Goal: Task Accomplishment & Management: Complete application form

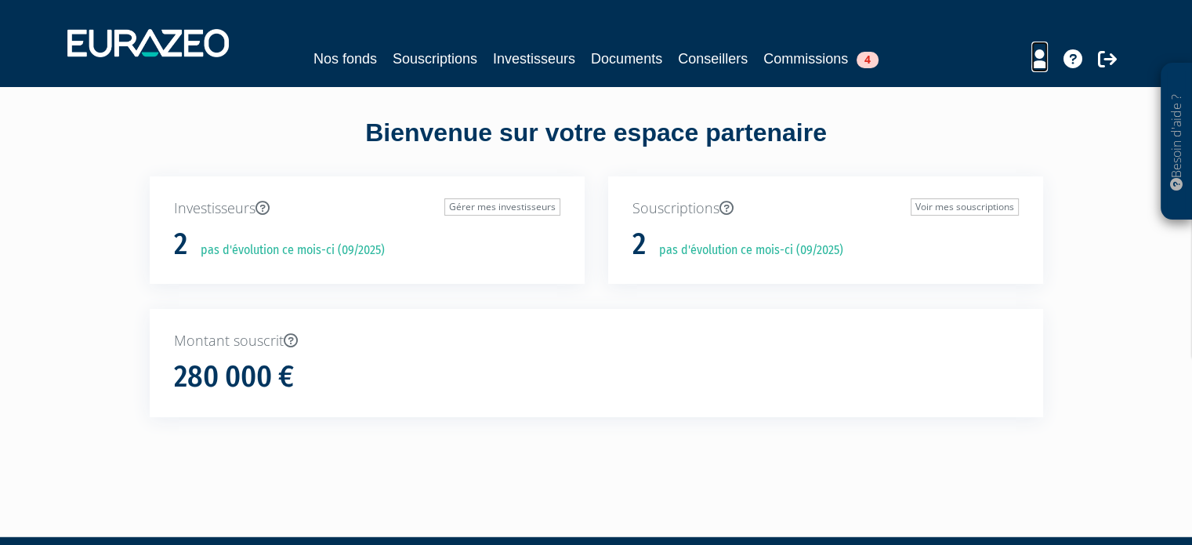
click at [1036, 60] on icon at bounding box center [1040, 58] width 16 height 19
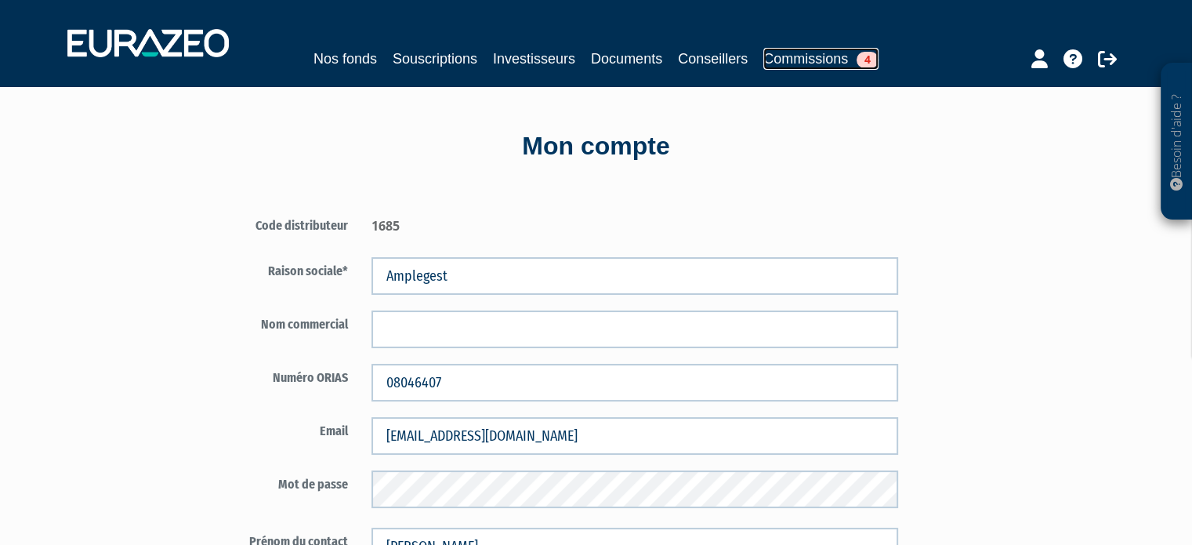
click at [839, 60] on link "Commissions 4" at bounding box center [821, 59] width 115 height 22
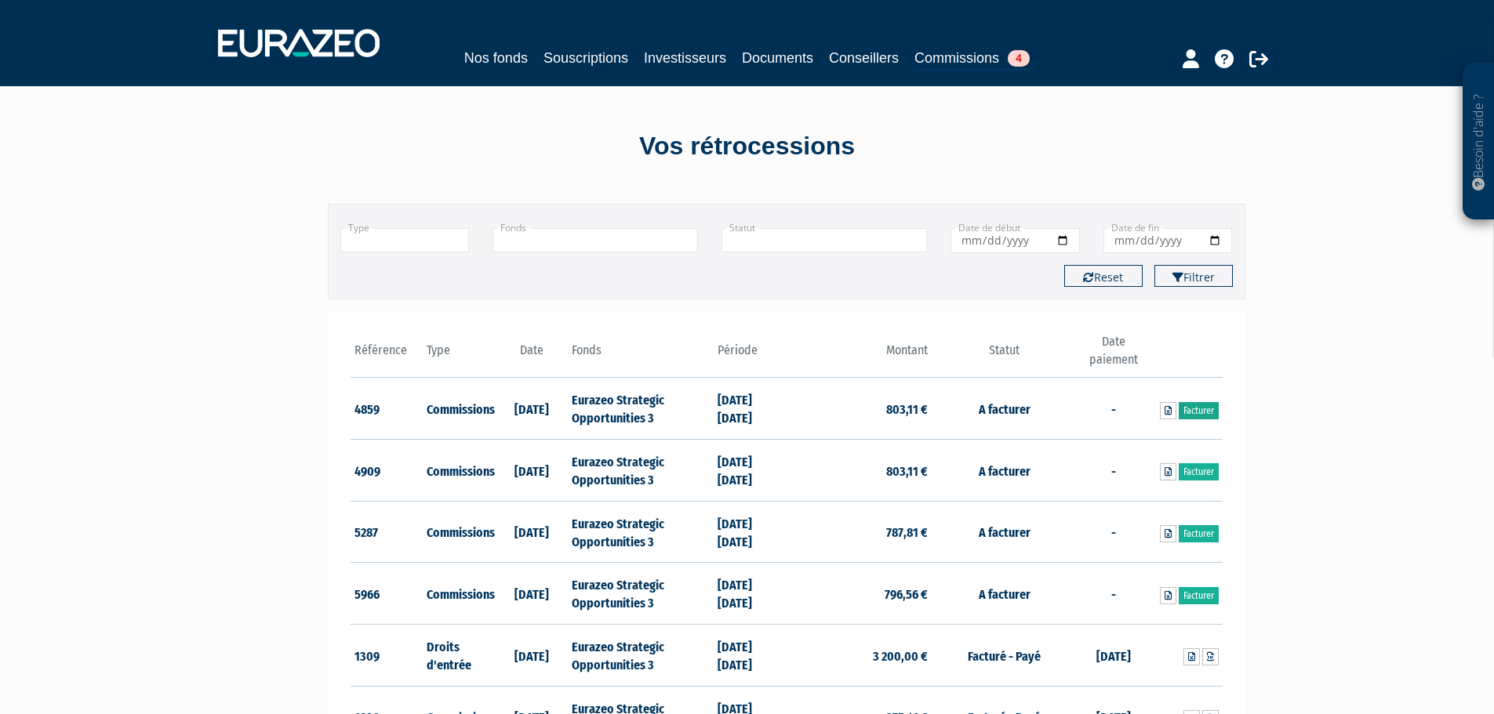
click at [1192, 405] on link "Facturer" at bounding box center [1198, 410] width 40 height 17
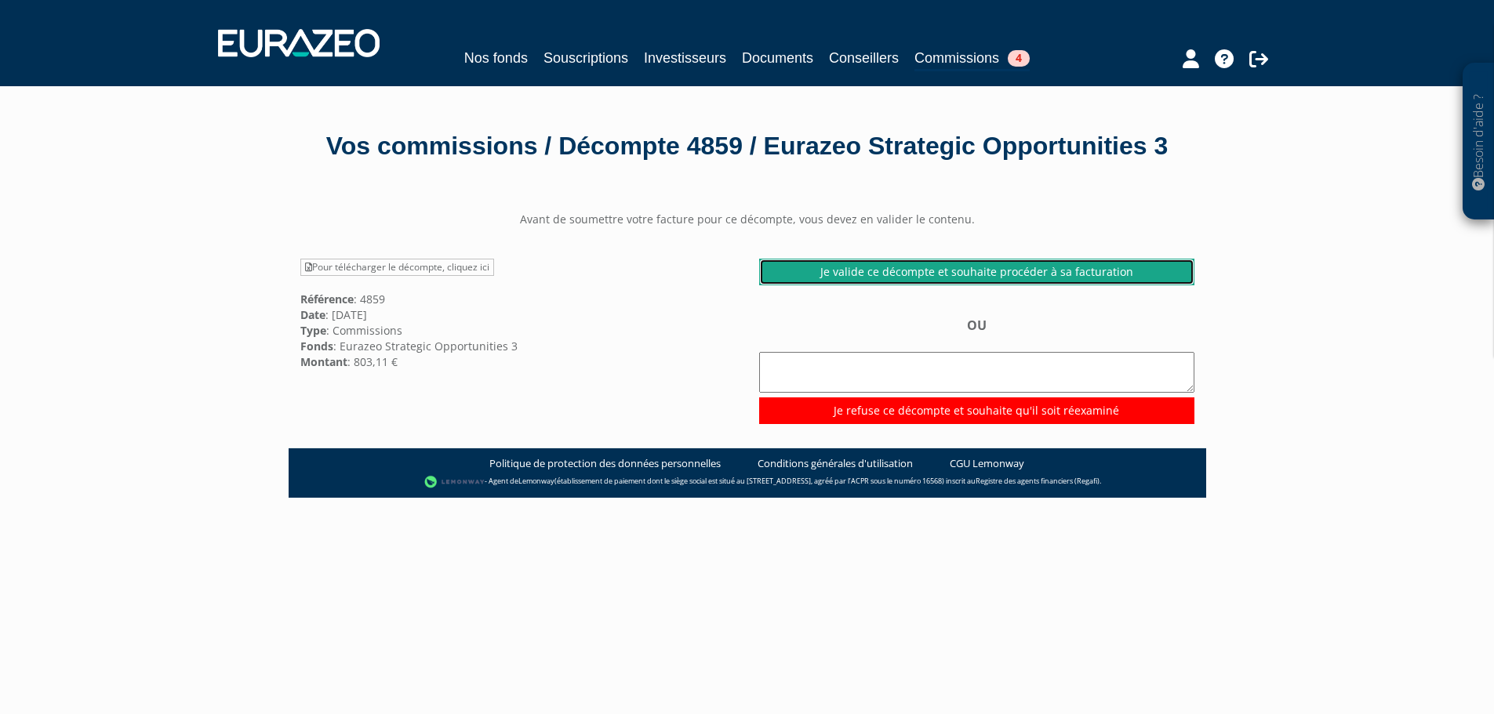
click at [923, 285] on link "Je valide ce décompte et souhaite procéder à sa facturation" at bounding box center [976, 272] width 435 height 27
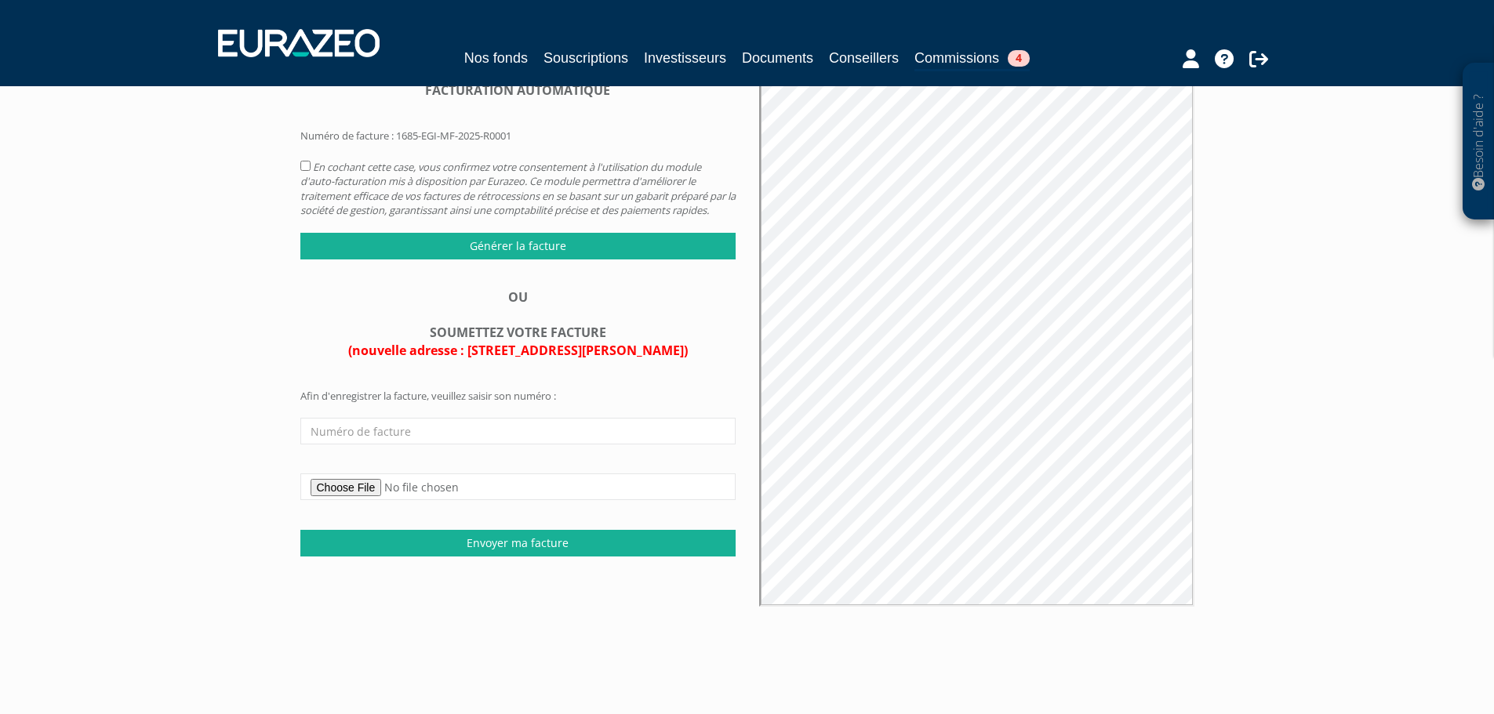
scroll to position [157, 0]
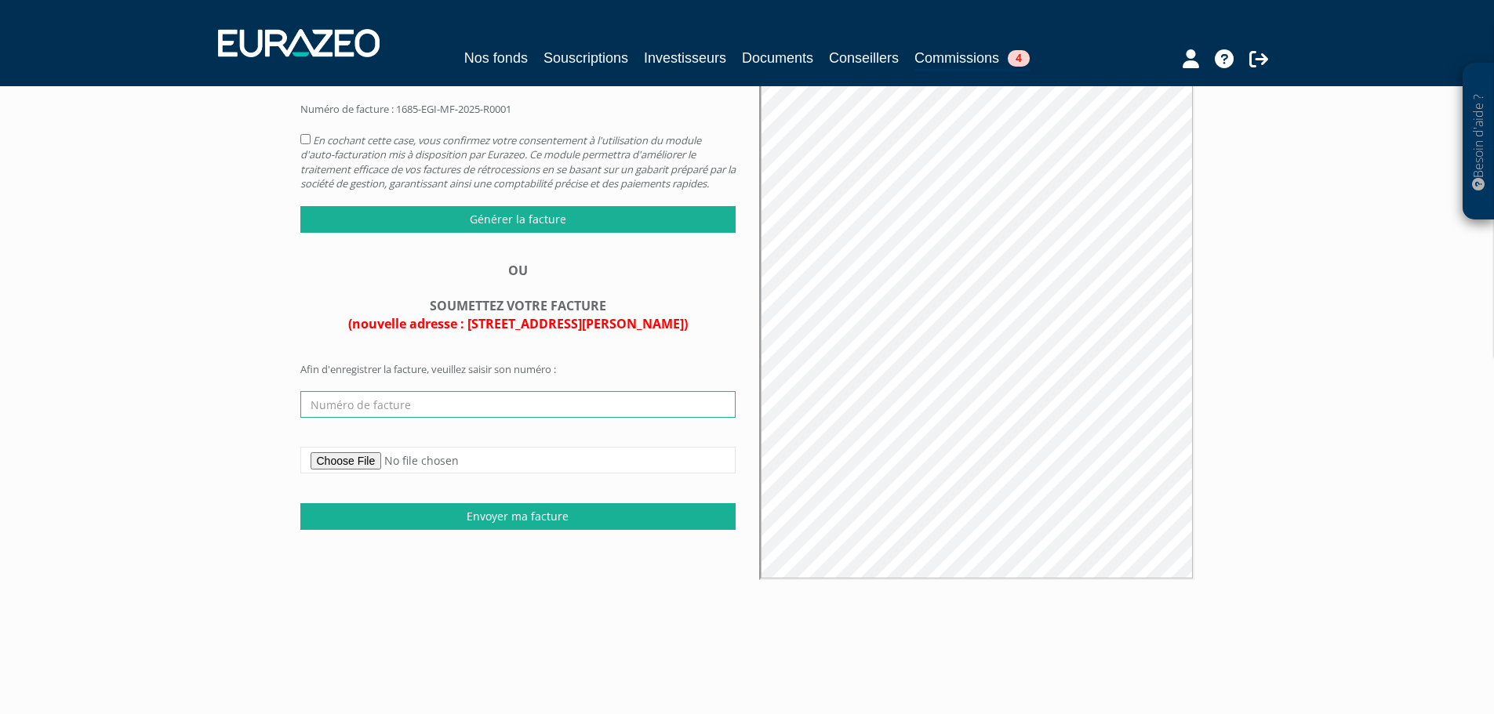
click at [350, 418] on input "text" at bounding box center [517, 404] width 435 height 27
type input "AM001881"
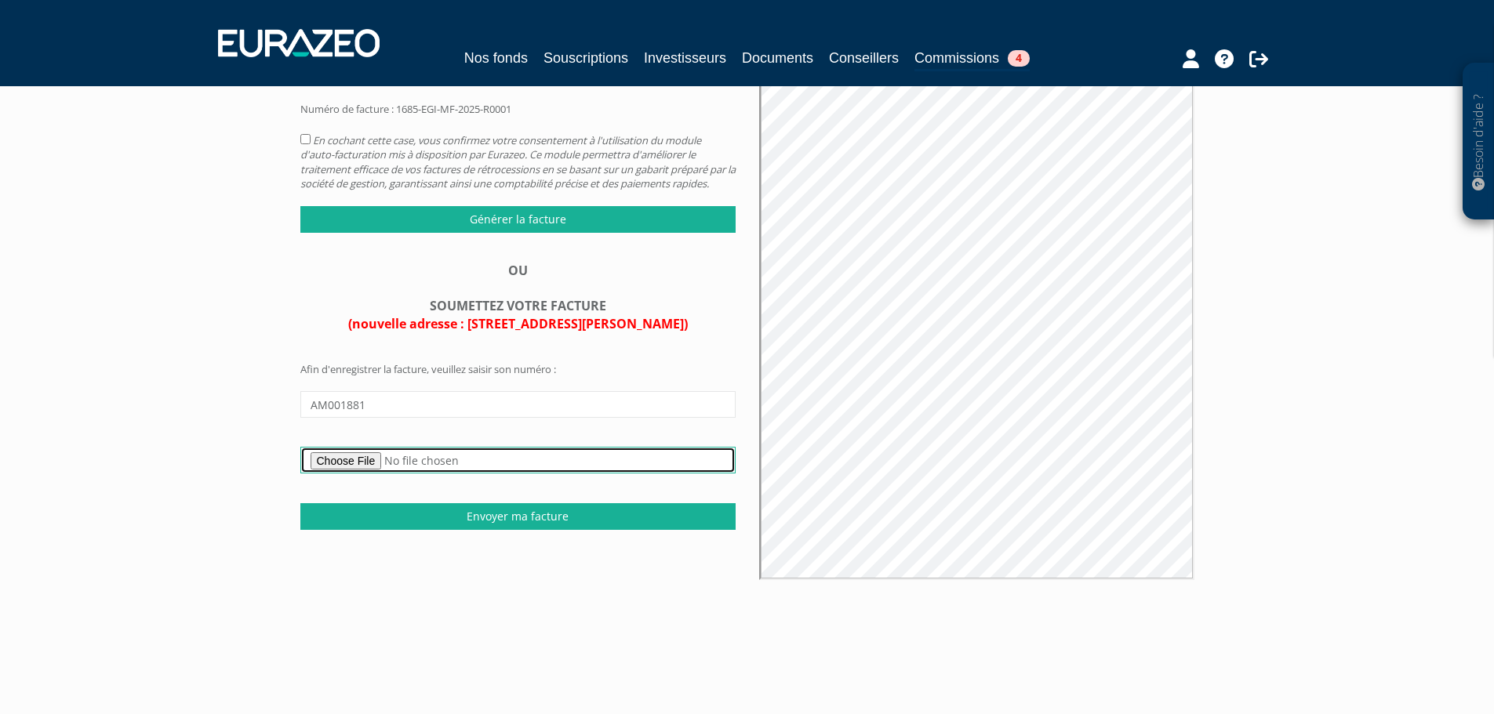
click at [367, 474] on input "file" at bounding box center [517, 460] width 435 height 27
type input "C:\fakepath\AM001881- EURAZEO STRATEGIC OPPORTUNITIES 3 - COMMISSIONS 2024T04.p…"
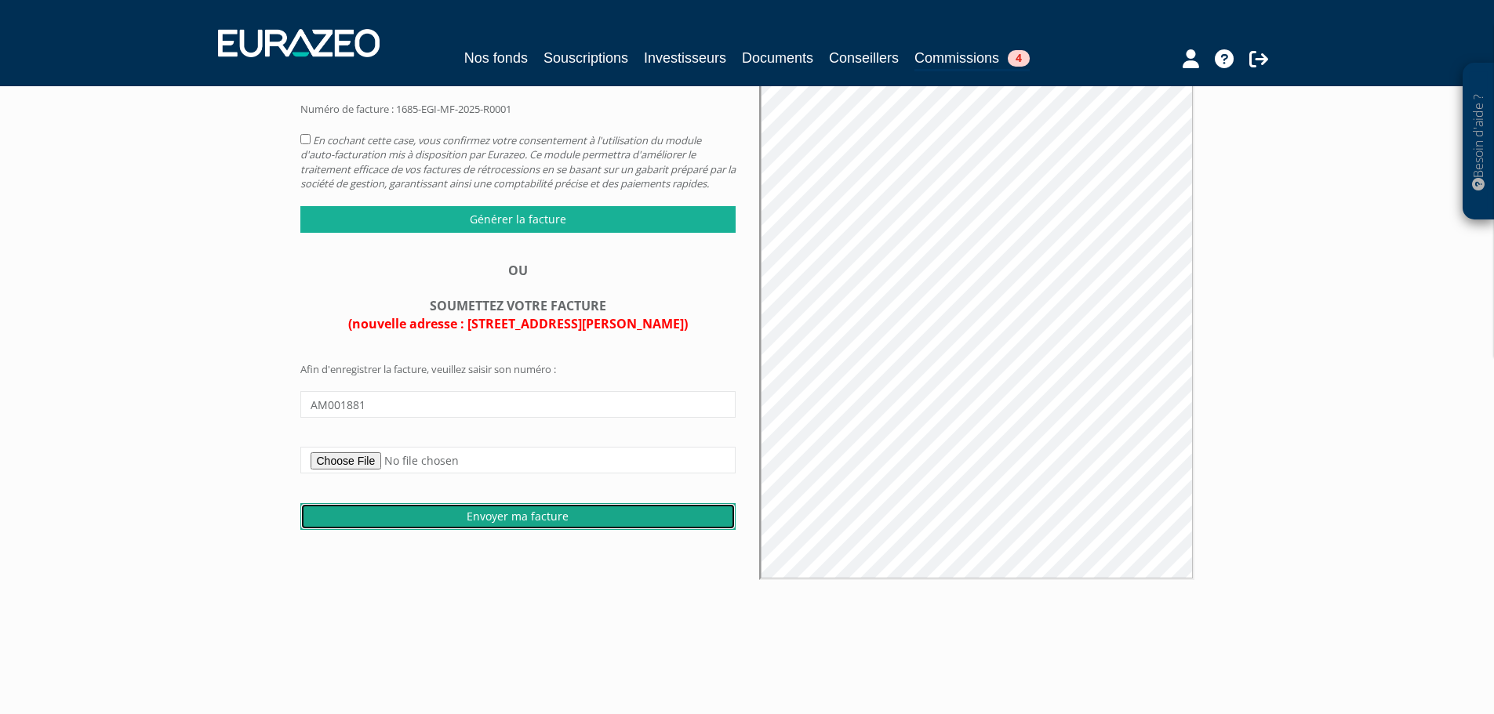
click at [496, 530] on input "Envoyer ma facture" at bounding box center [517, 516] width 435 height 27
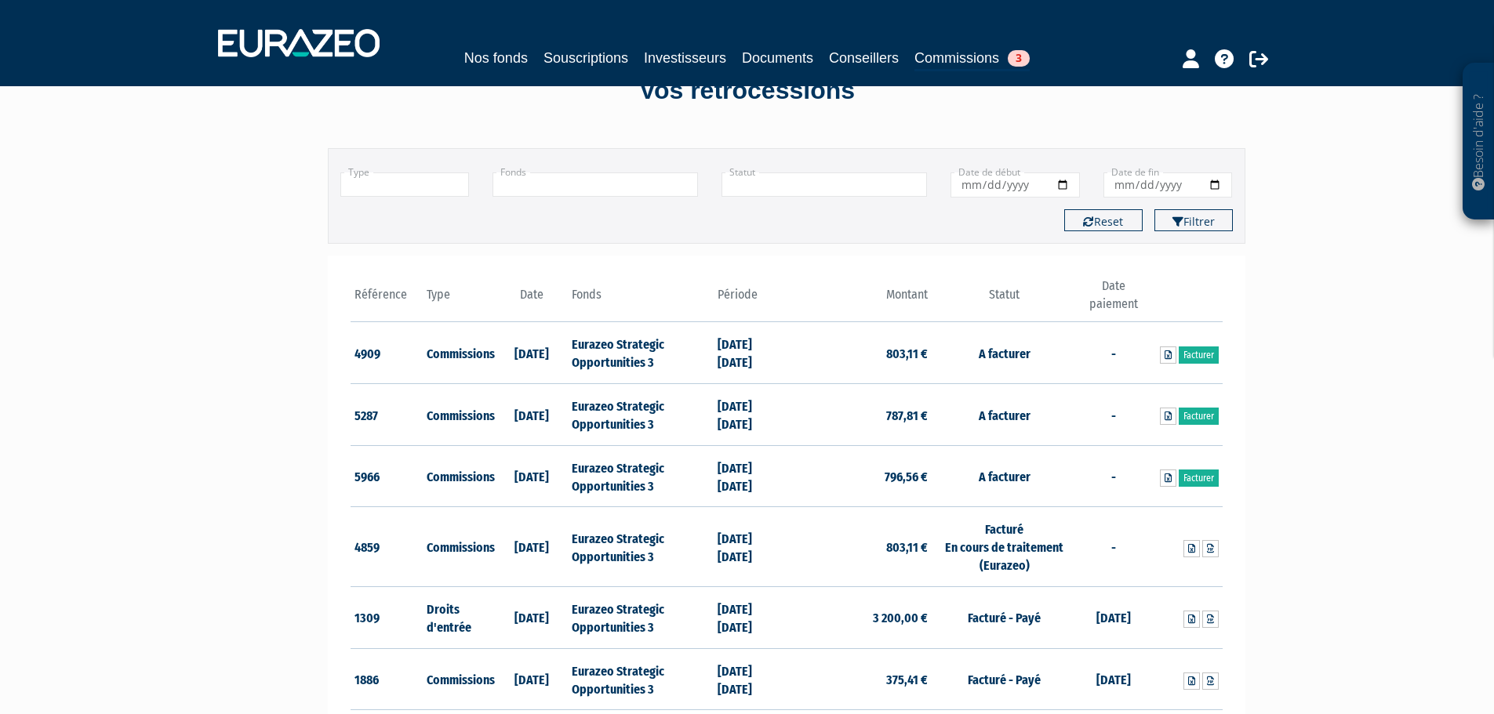
scroll to position [78, 0]
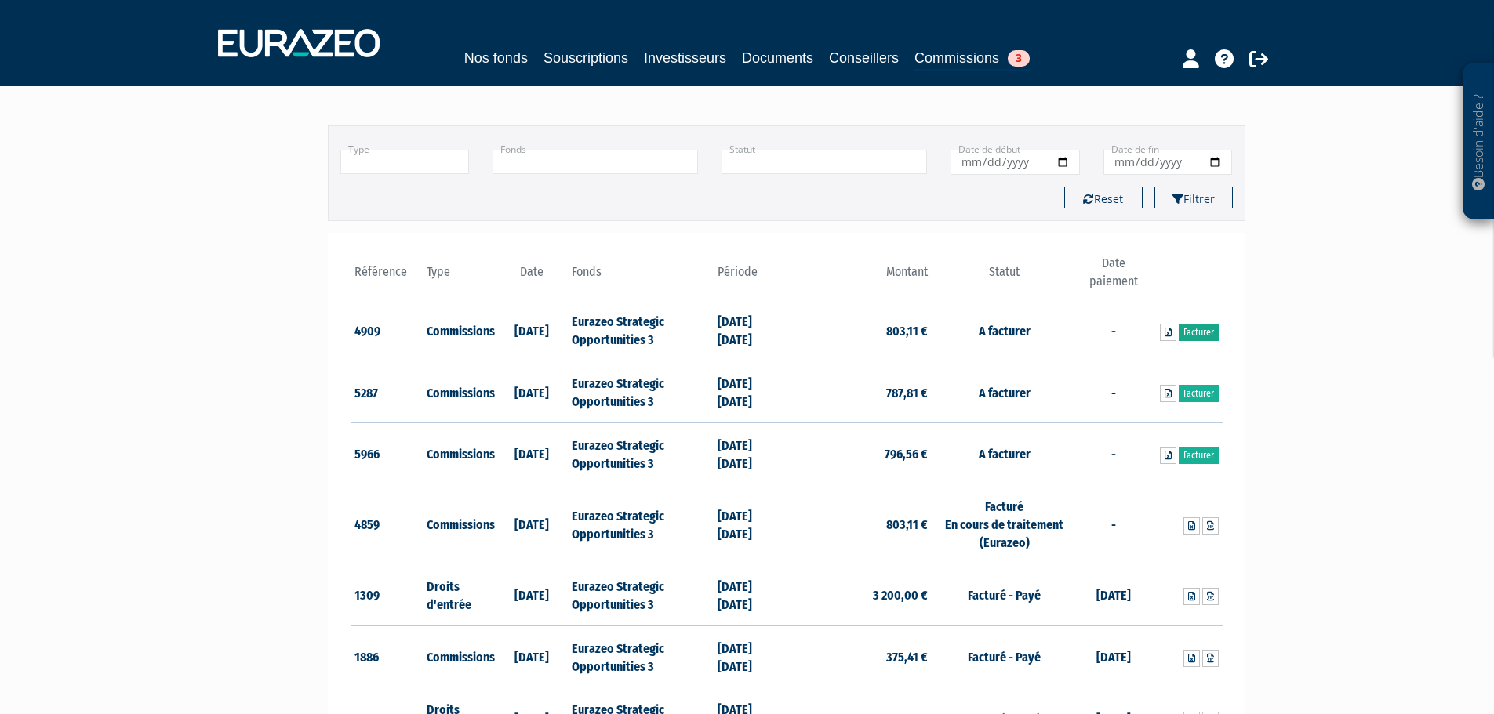
click at [1194, 331] on link "Facturer" at bounding box center [1198, 332] width 40 height 17
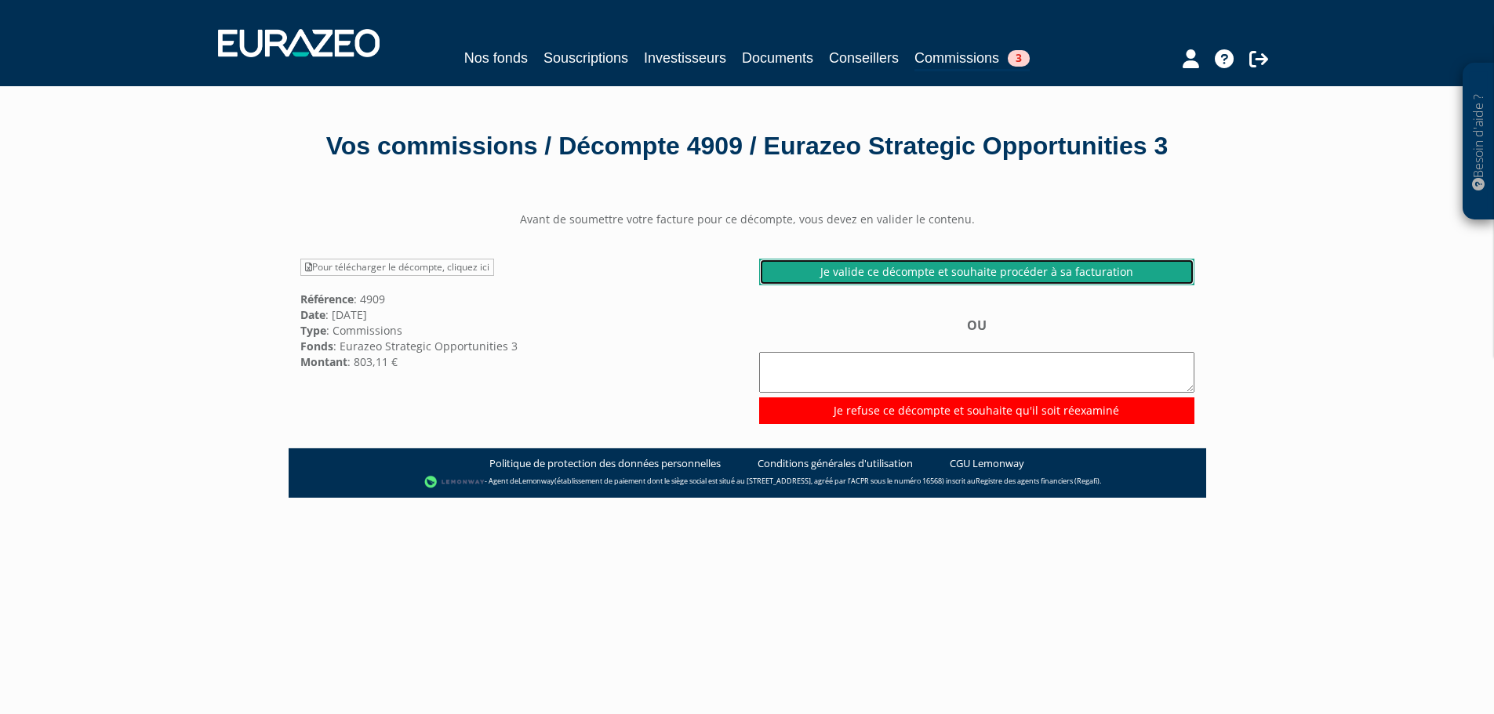
click at [948, 285] on link "Je valide ce décompte et souhaite procéder à sa facturation" at bounding box center [976, 272] width 435 height 27
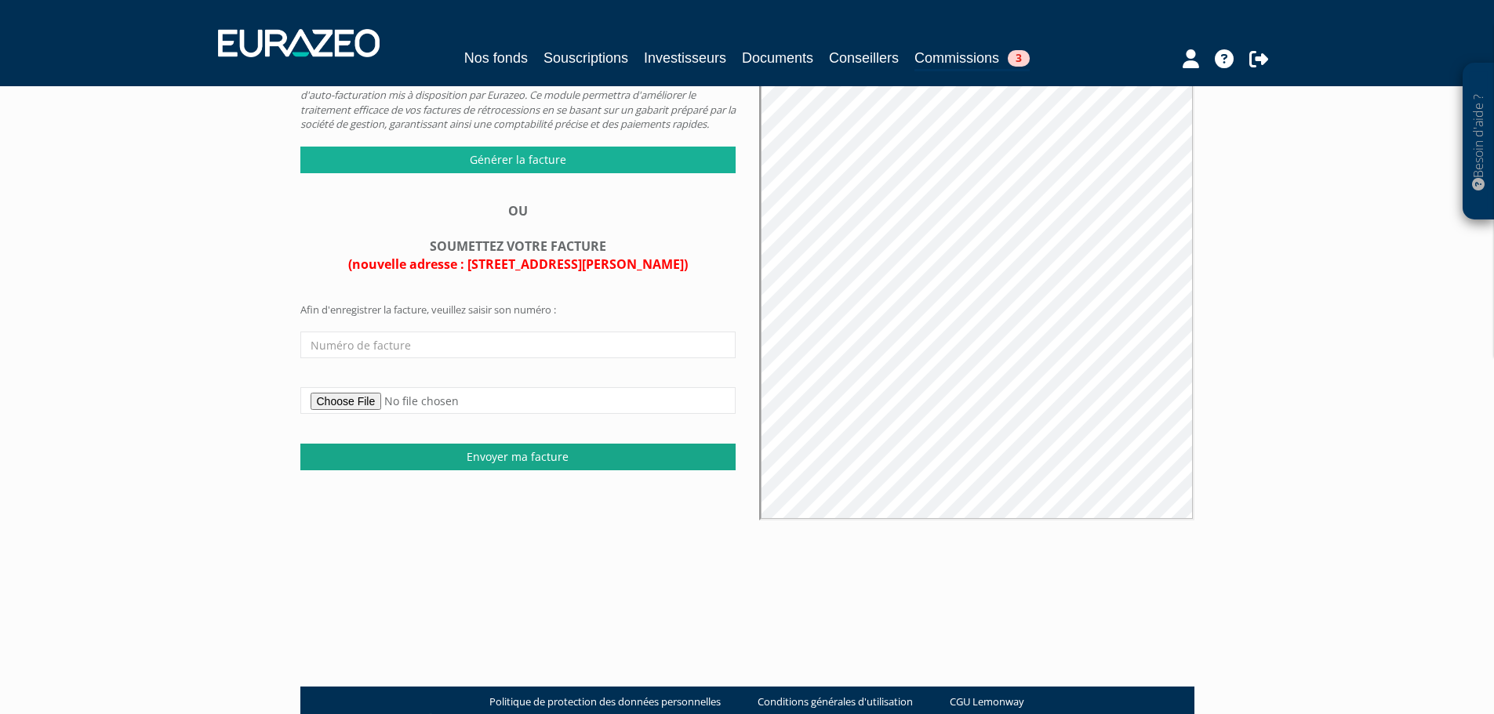
scroll to position [235, 0]
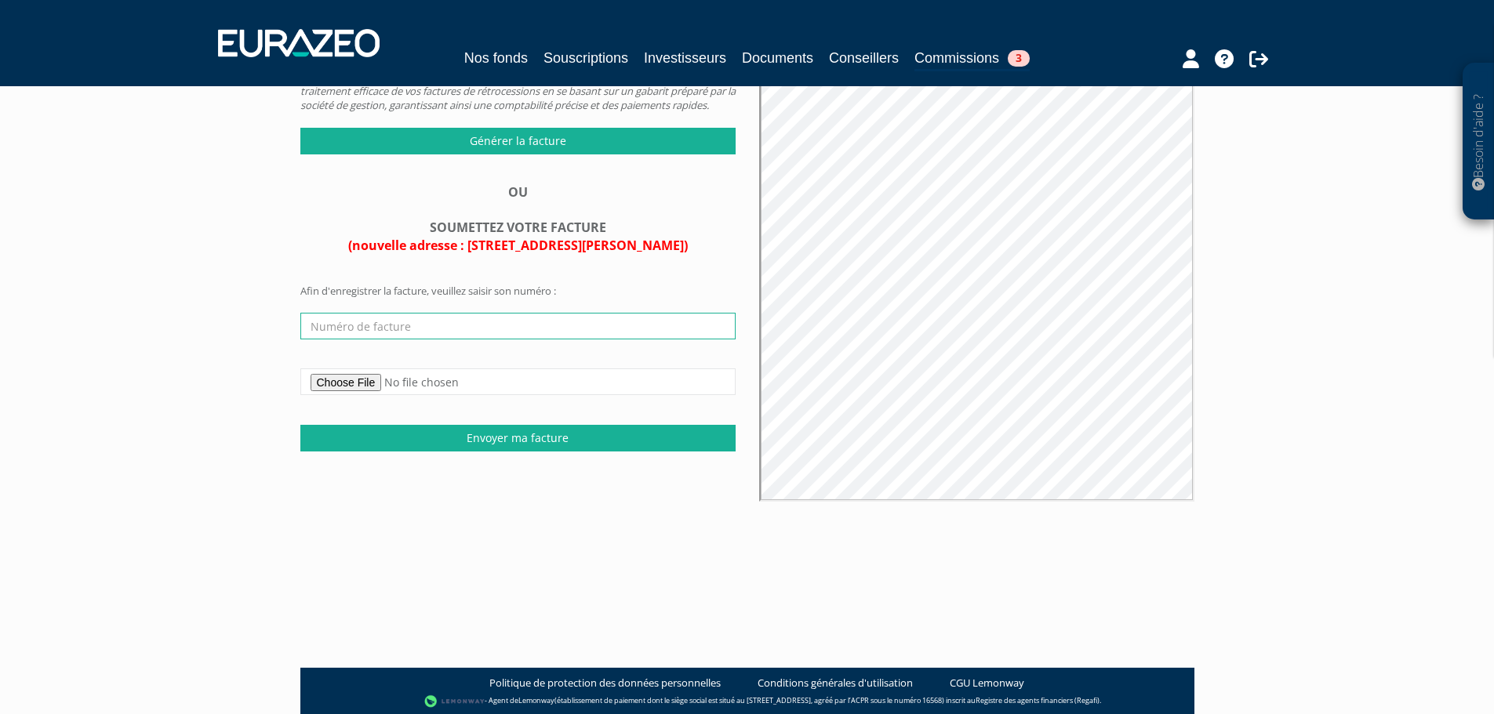
click at [347, 339] on input "text" at bounding box center [517, 326] width 435 height 27
click at [427, 339] on input "AM001881" at bounding box center [517, 326] width 435 height 27
type input "AM001880"
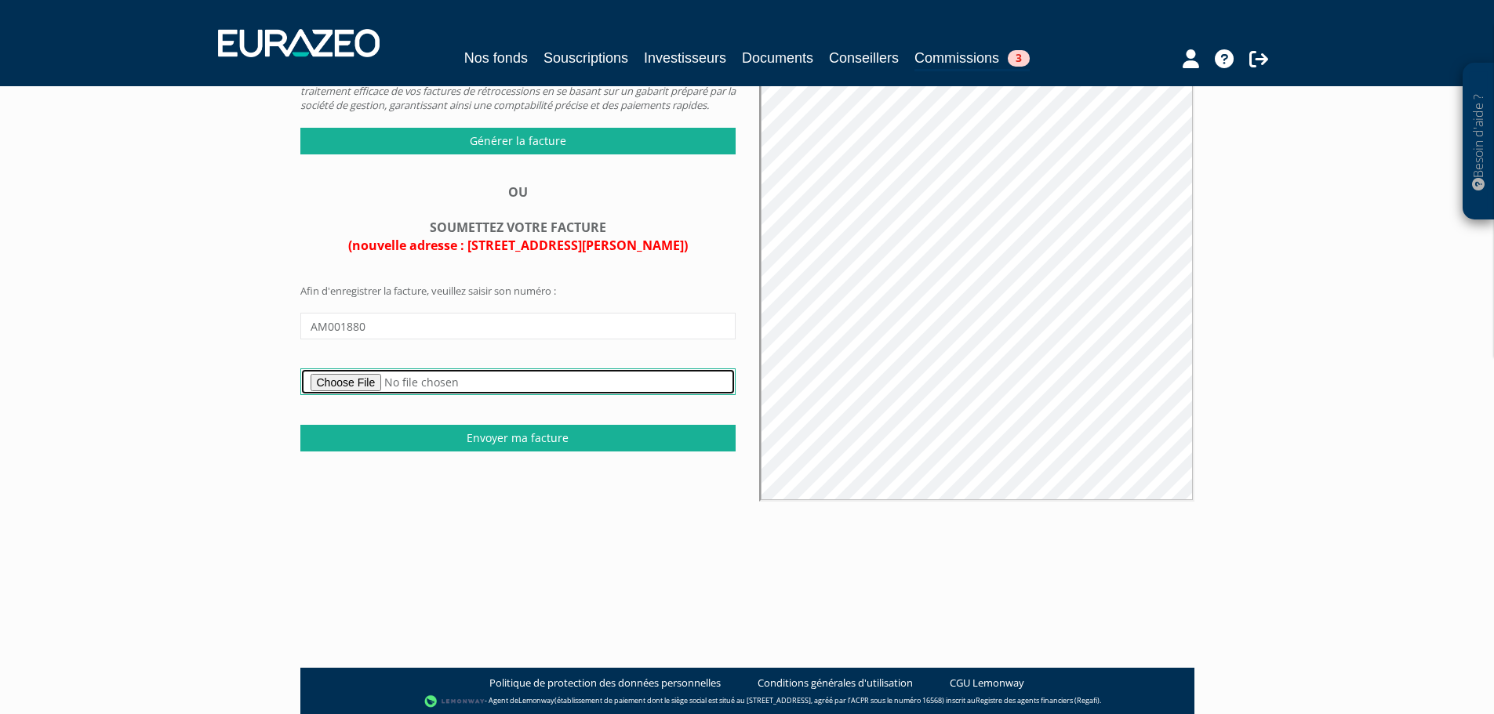
click at [350, 395] on input "file" at bounding box center [517, 381] width 435 height 27
type input "C:\fakepath\AM001880- EURAZEO STRATEGIC OPPORTUNITIES 3 - COMMISSIONS 2024T03.p…"
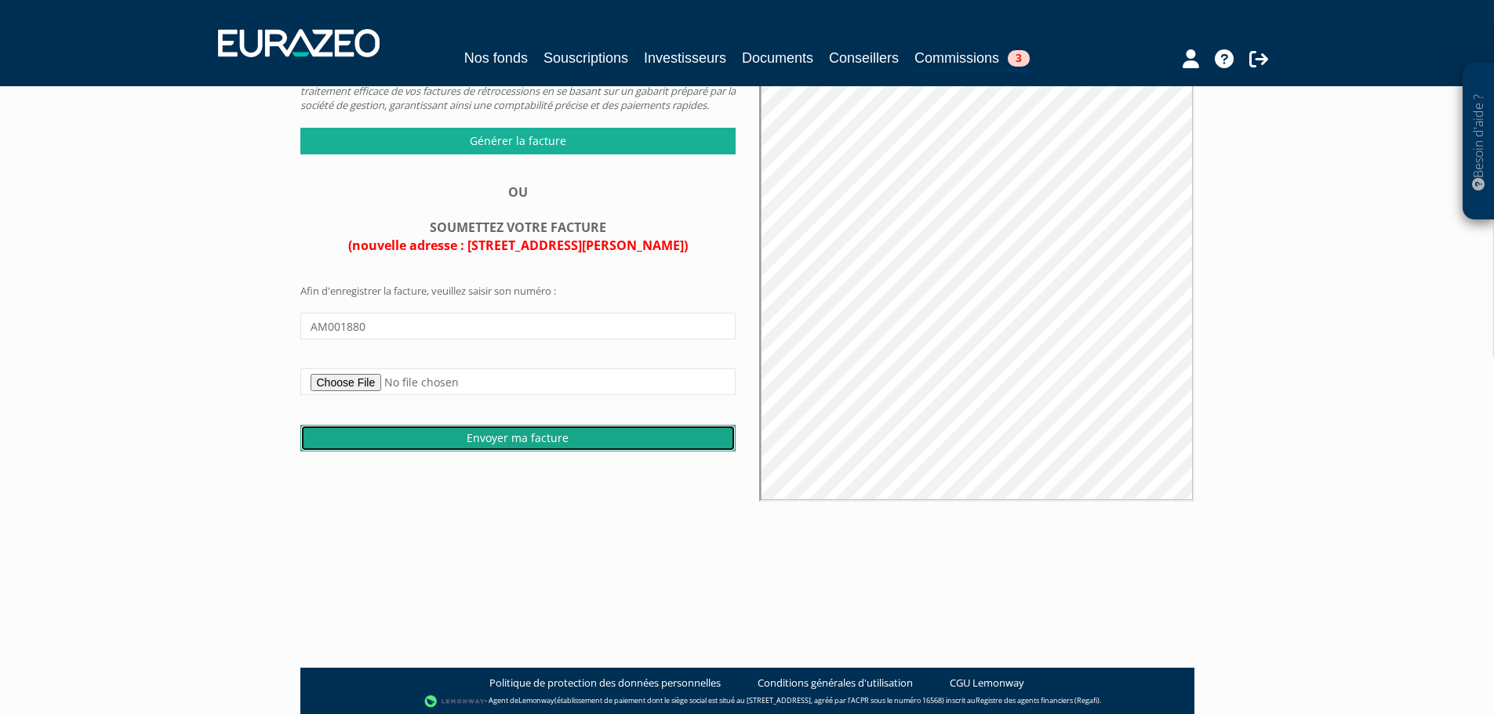
click at [485, 452] on input "Envoyer ma facture" at bounding box center [517, 438] width 435 height 27
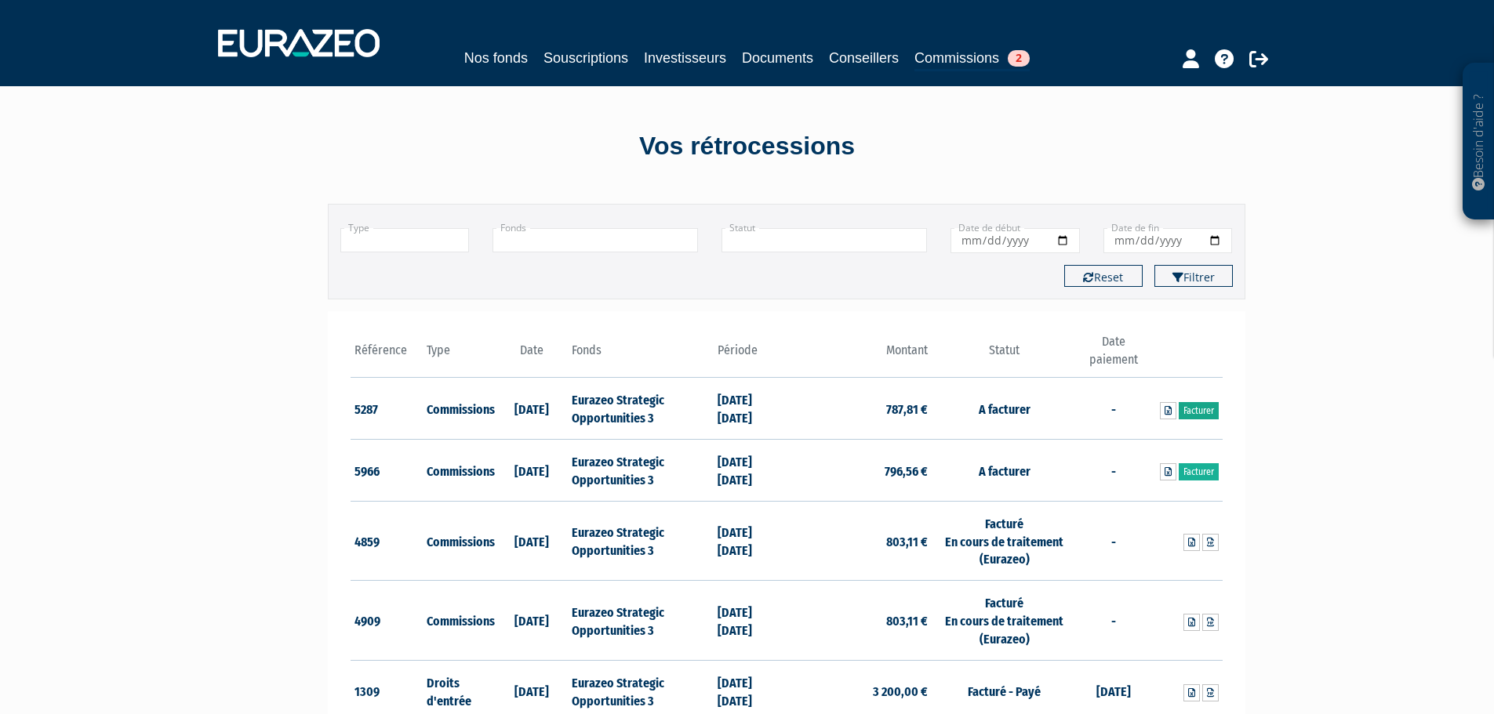
click at [1196, 404] on link "Facturer" at bounding box center [1198, 410] width 40 height 17
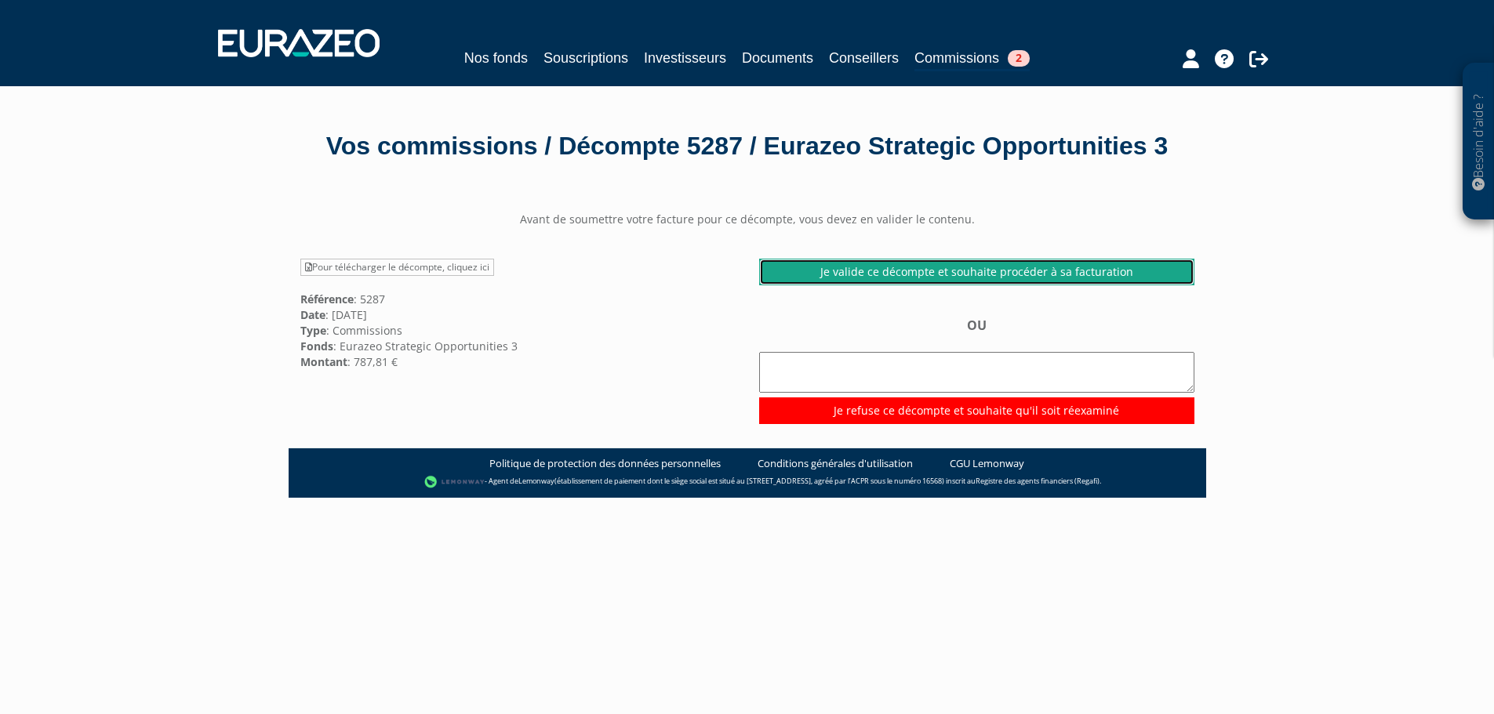
click at [880, 285] on link "Je valide ce décompte et souhaite procéder à sa facturation" at bounding box center [976, 272] width 435 height 27
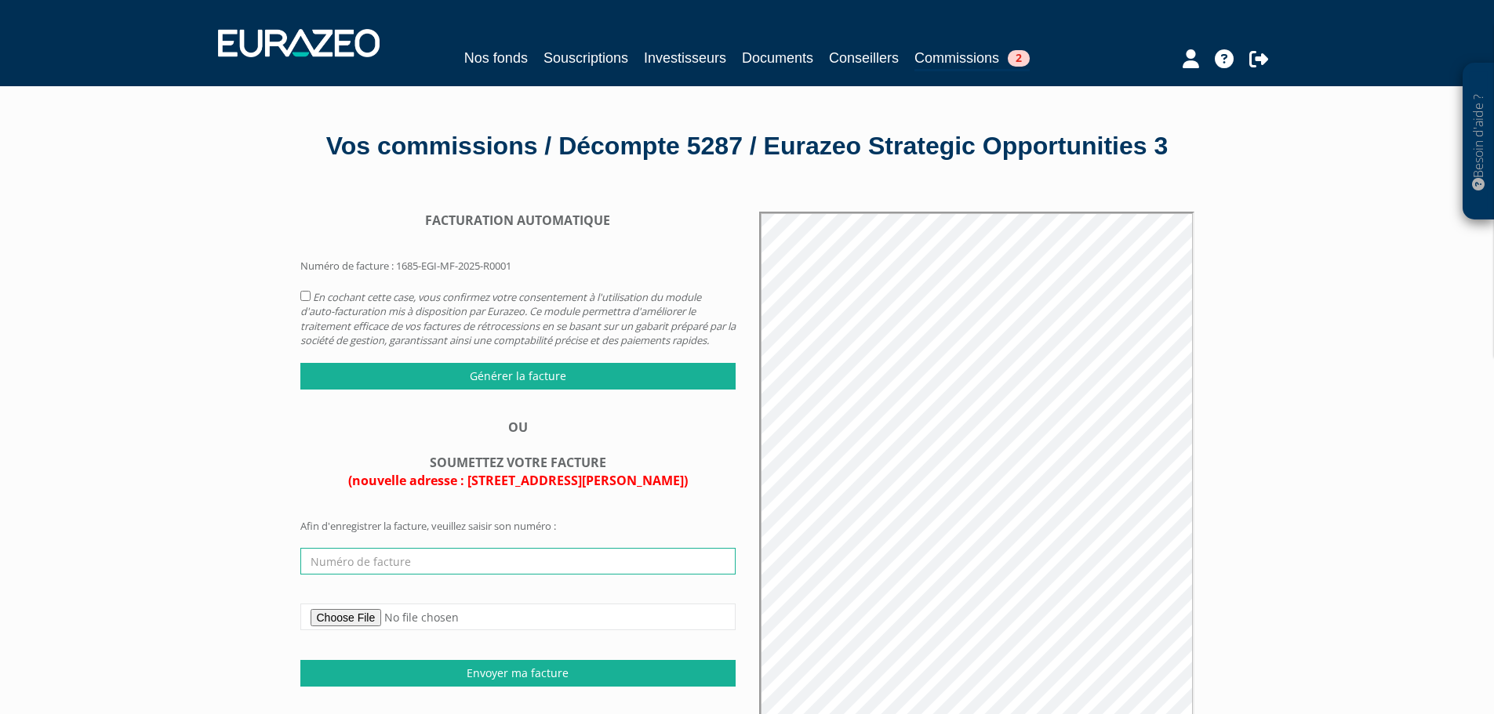
click at [376, 575] on input "text" at bounding box center [517, 561] width 435 height 27
click at [411, 575] on input "AM001880" at bounding box center [517, 561] width 435 height 27
type input "AM002745"
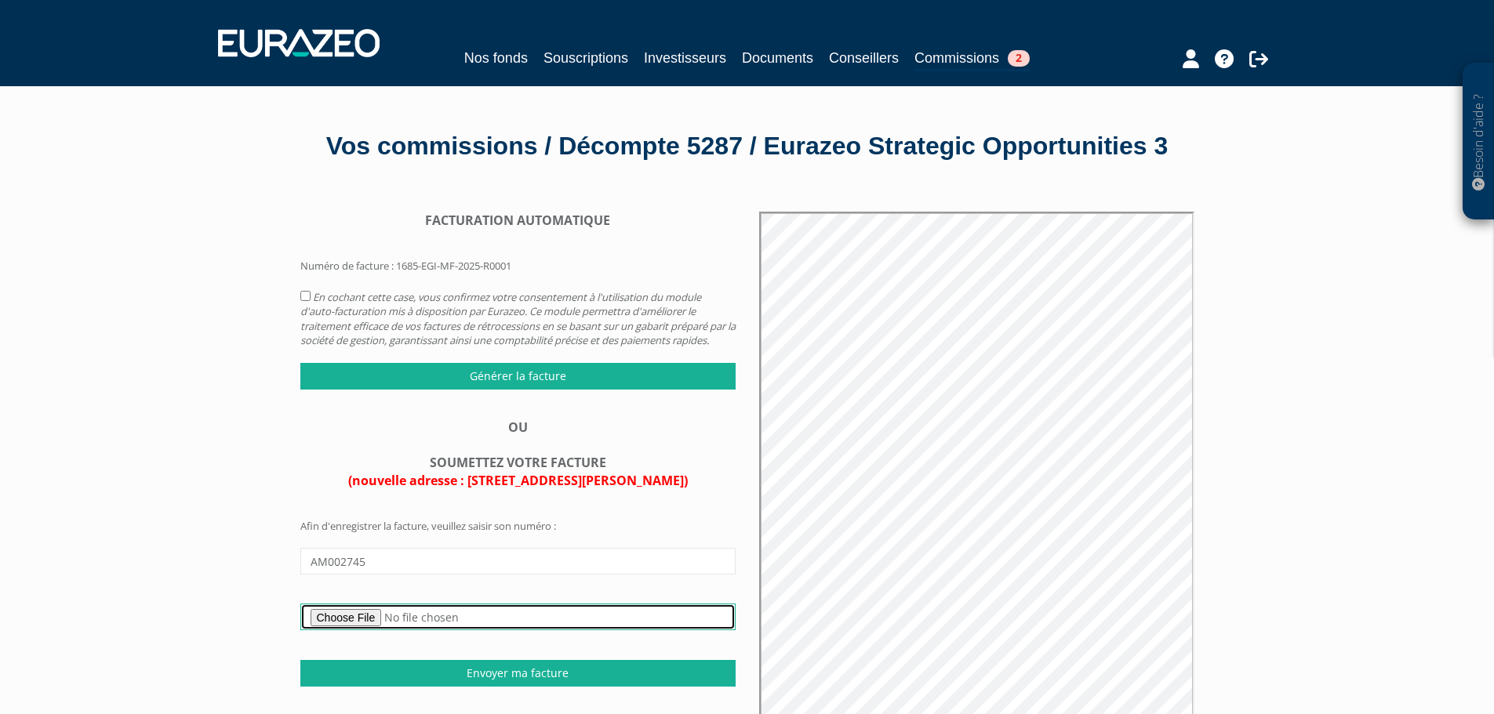
click at [367, 630] on input "file" at bounding box center [517, 617] width 435 height 27
type input "C:\fakepath\AM002745- EURAZEO STRATEGIC OPPORTUNITIES 3 - COMMISSIONS 2025T01.p…"
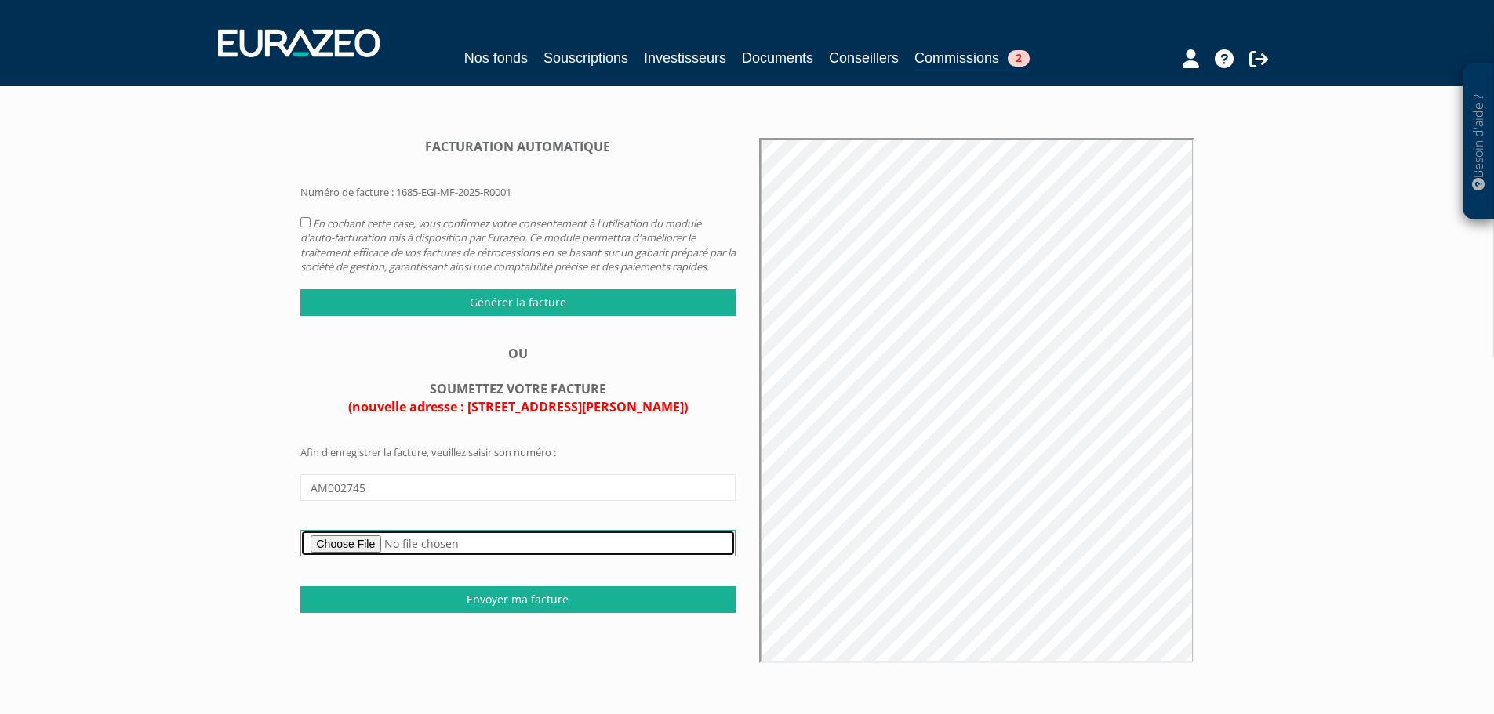
scroll to position [157, 0]
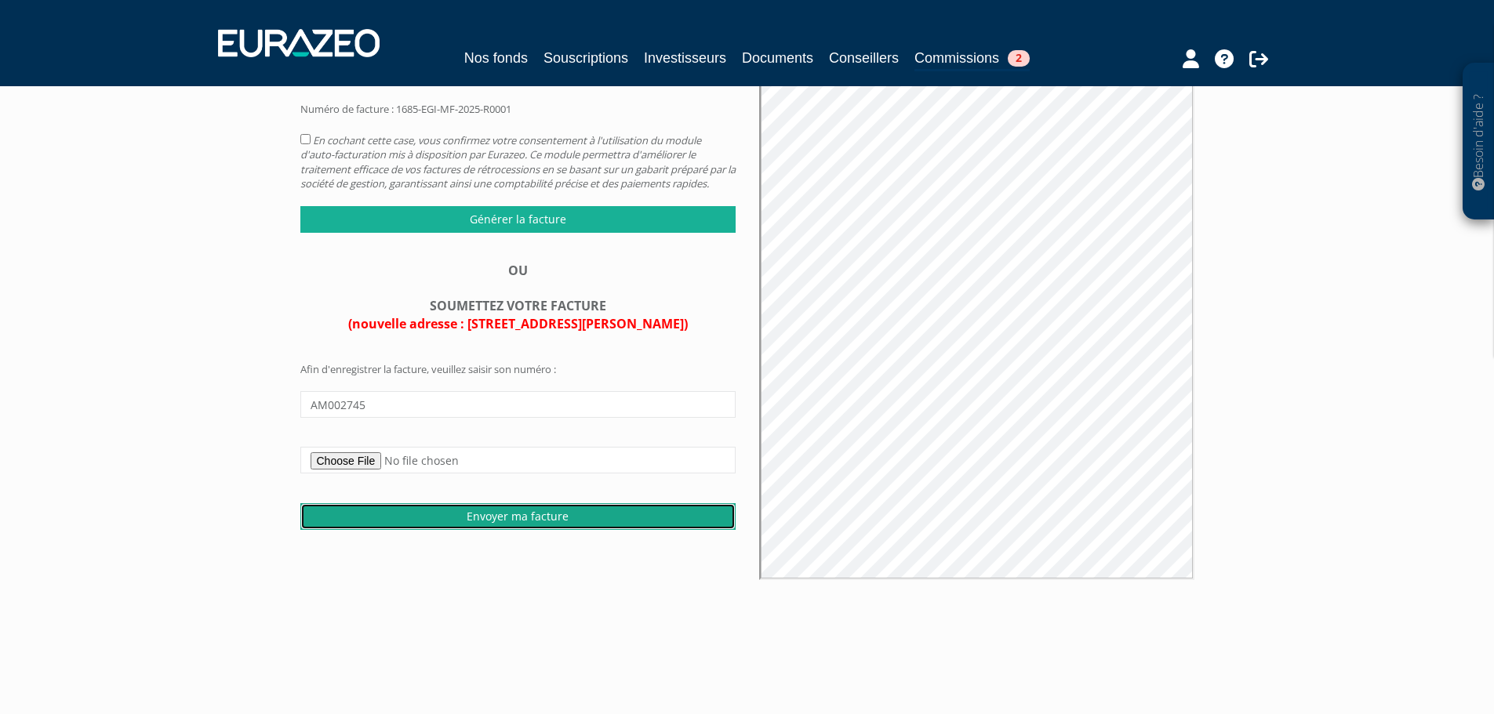
click at [510, 530] on input "Envoyer ma facture" at bounding box center [517, 516] width 435 height 27
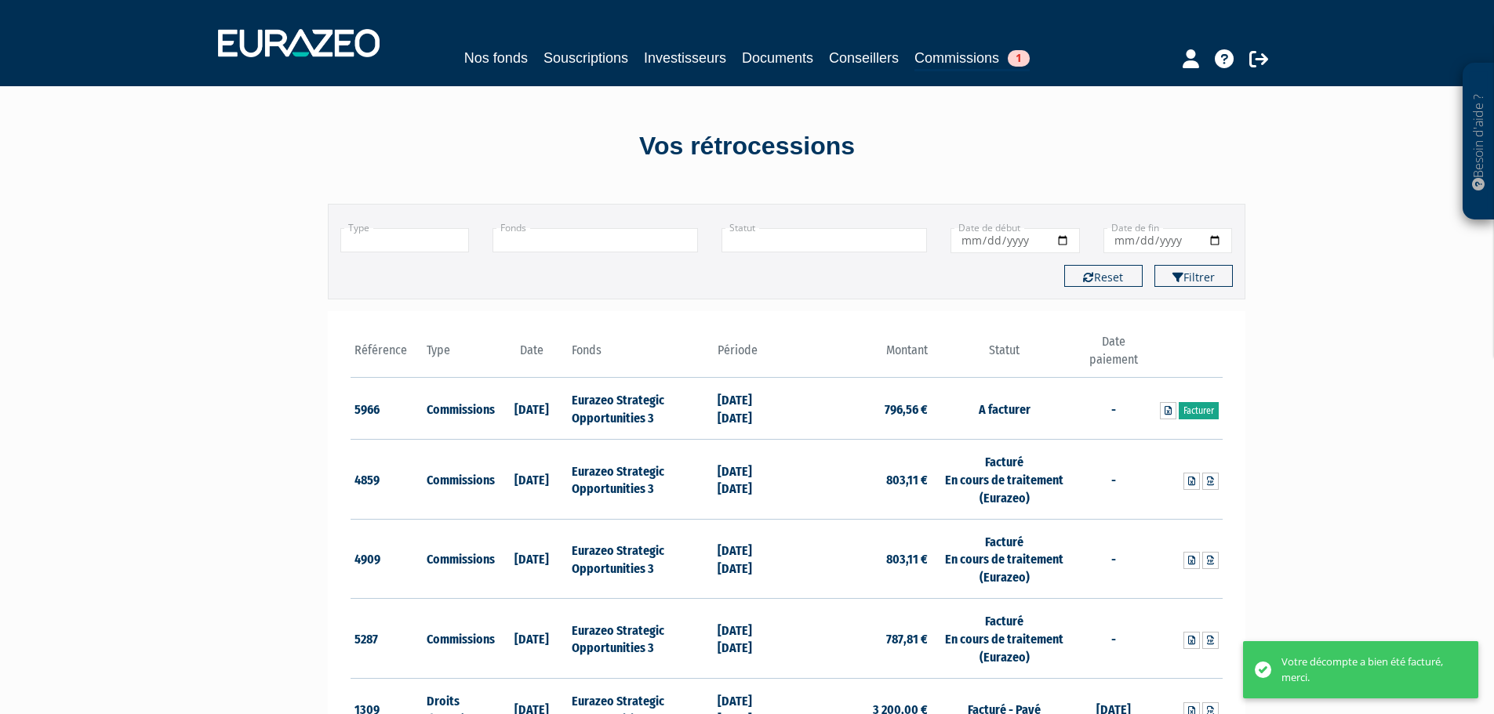
click at [1197, 405] on link "Facturer" at bounding box center [1198, 410] width 40 height 17
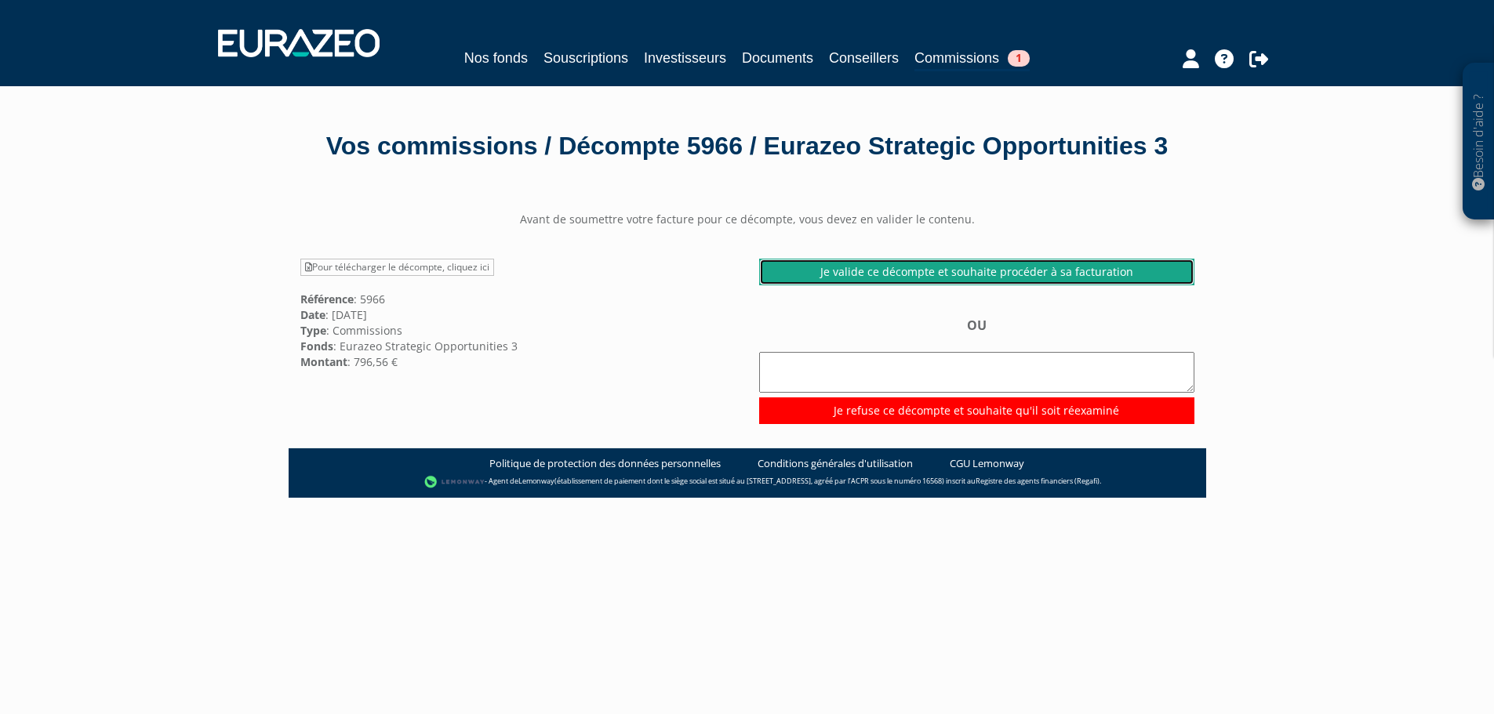
click at [828, 285] on link "Je valide ce décompte et souhaite procéder à sa facturation" at bounding box center [976, 272] width 435 height 27
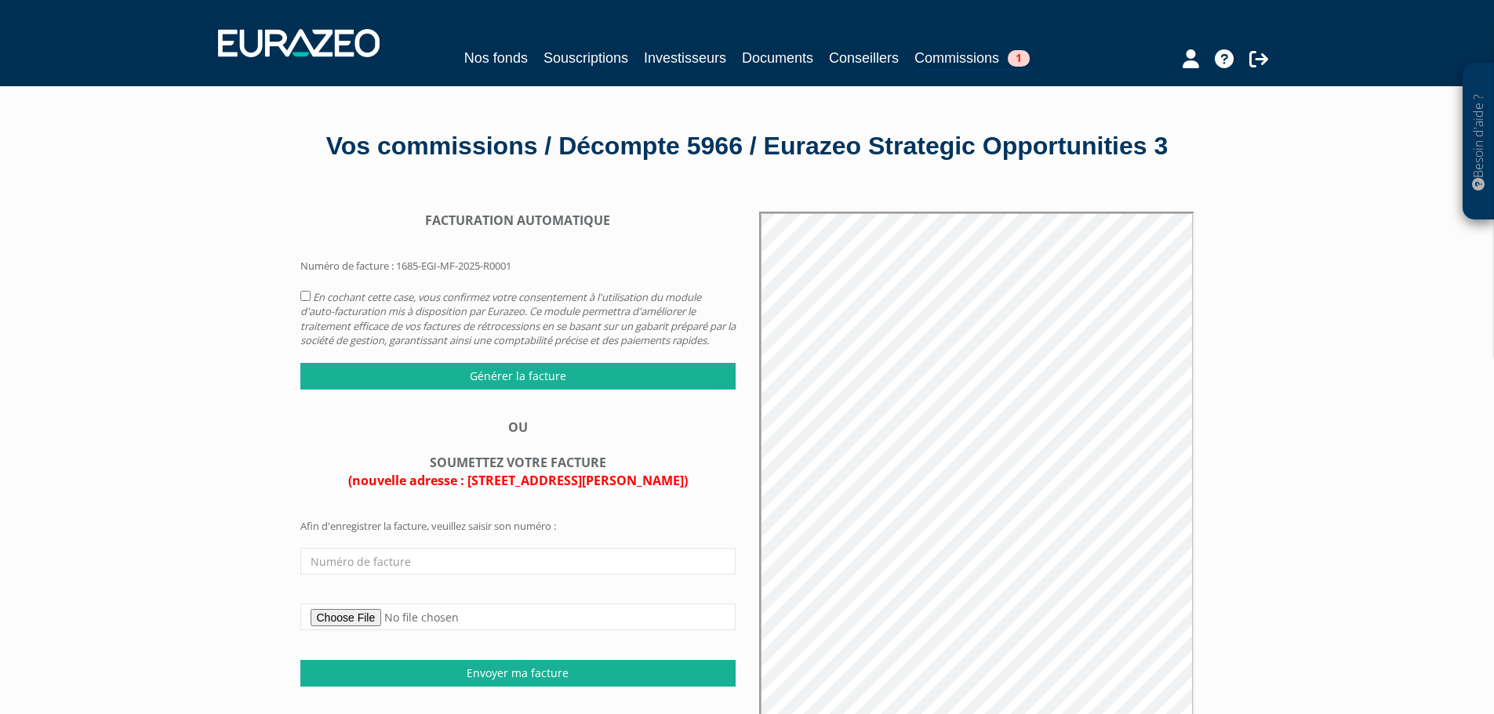
drag, startPoint x: 682, startPoint y: 530, endPoint x: 334, endPoint y: 531, distance: 348.1
click at [334, 490] on div "OU SOUMETTEZ VOTRE FACTURE (nouvelle adresse : [STREET_ADDRESS][PERSON_NAME])" at bounding box center [517, 454] width 435 height 71
copy span "(nouvelle adresse : [STREET_ADDRESS][PERSON_NAME])"
click at [354, 575] on input "text" at bounding box center [517, 561] width 435 height 27
click at [390, 575] on input "AM002745" at bounding box center [517, 561] width 435 height 27
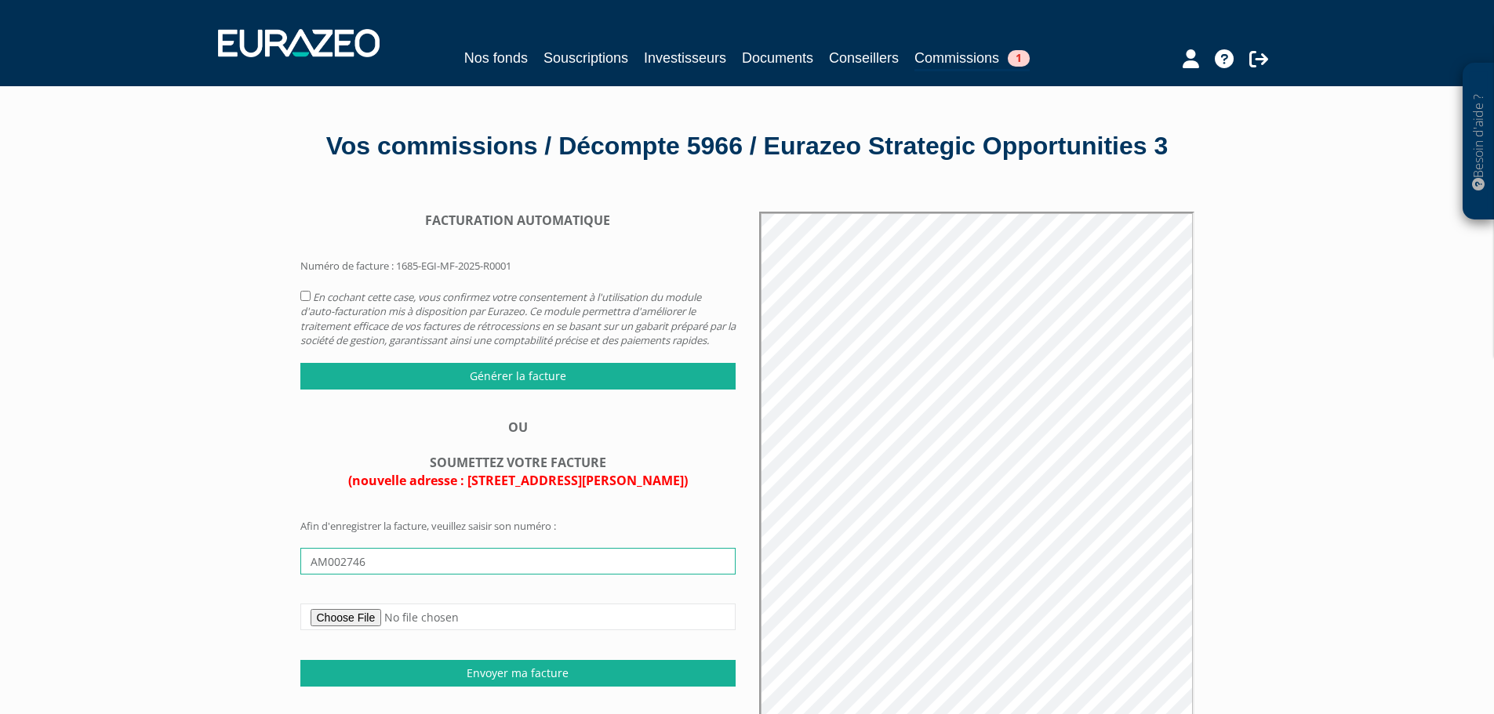
type input "AM002746"
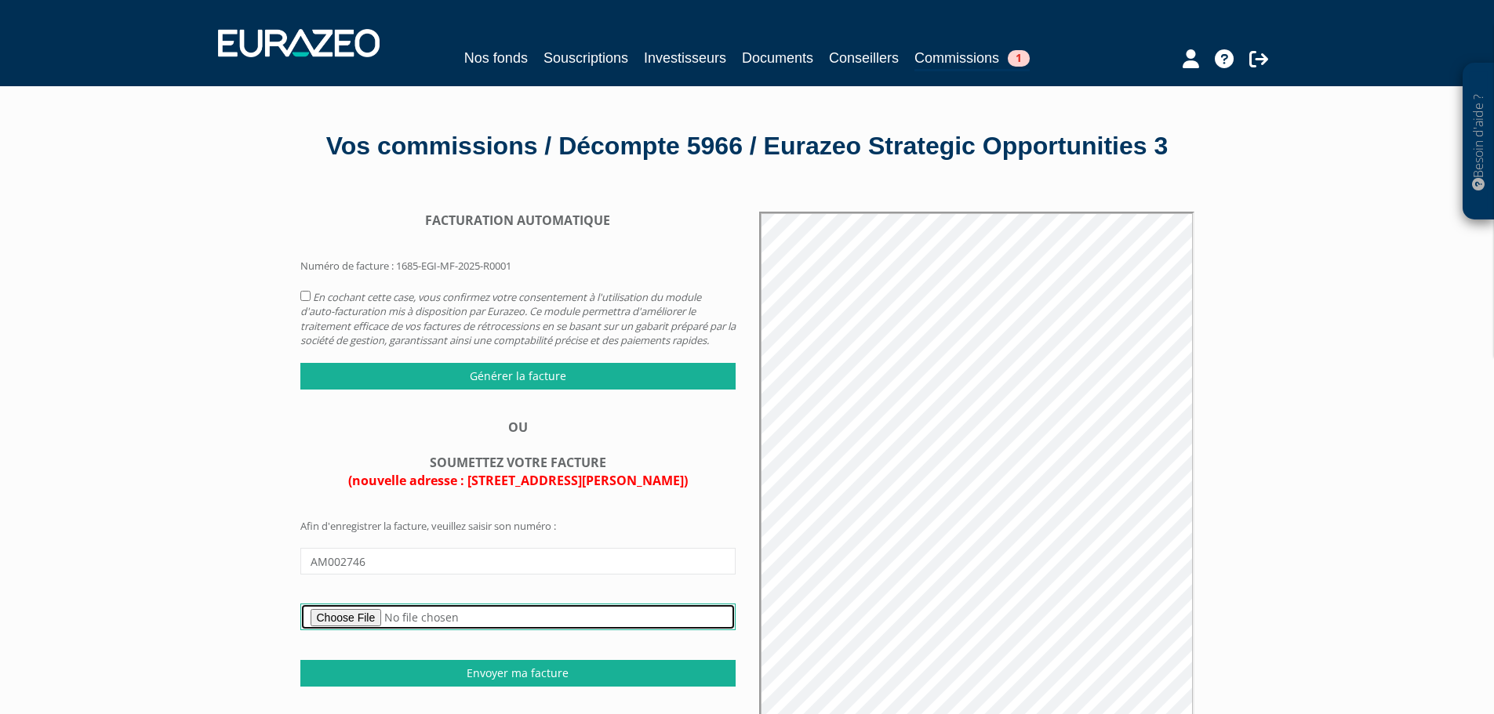
click at [349, 630] on input "file" at bounding box center [517, 617] width 435 height 27
type input "C:\fakepath\AM002746- EURAZEO STRATEGIC OPPORTUNITIES 3 - COMMISSIONS 2025T02.p…"
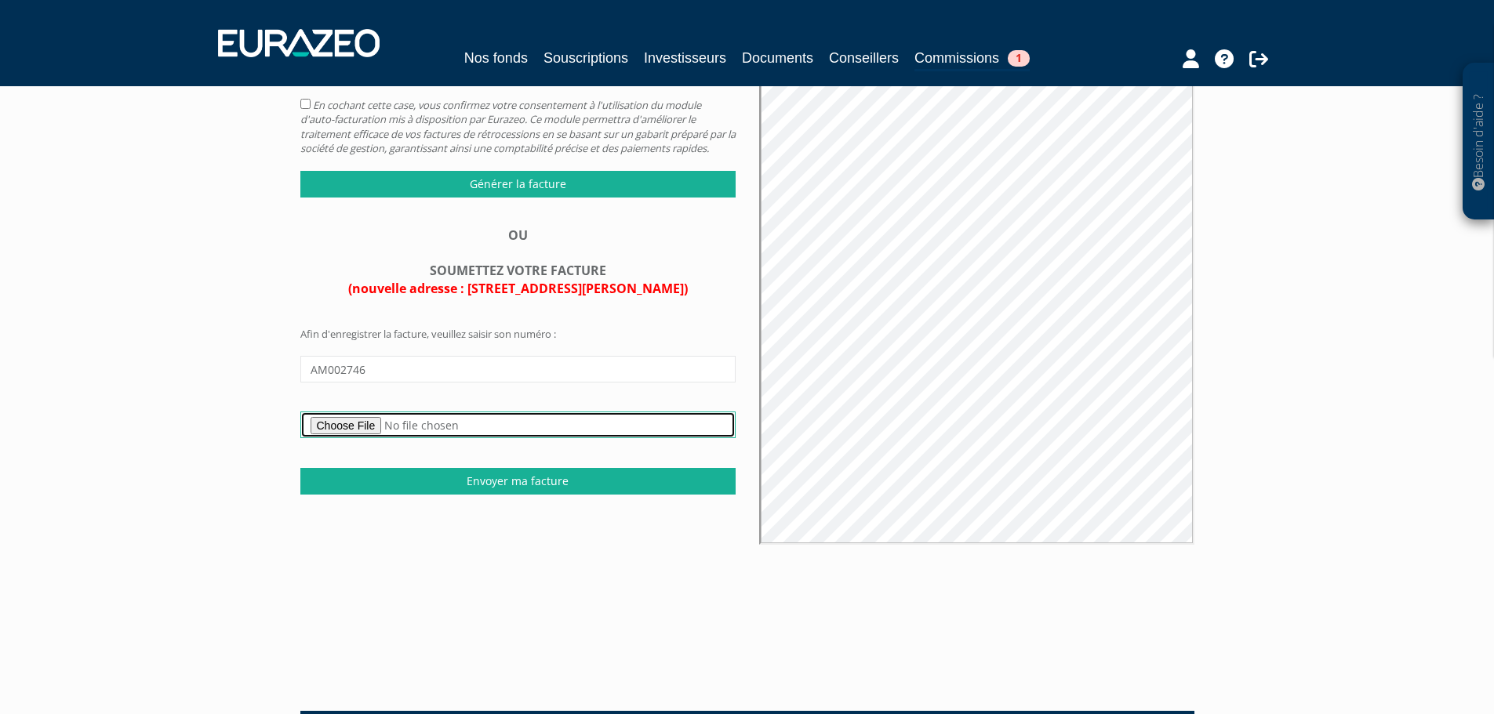
scroll to position [235, 0]
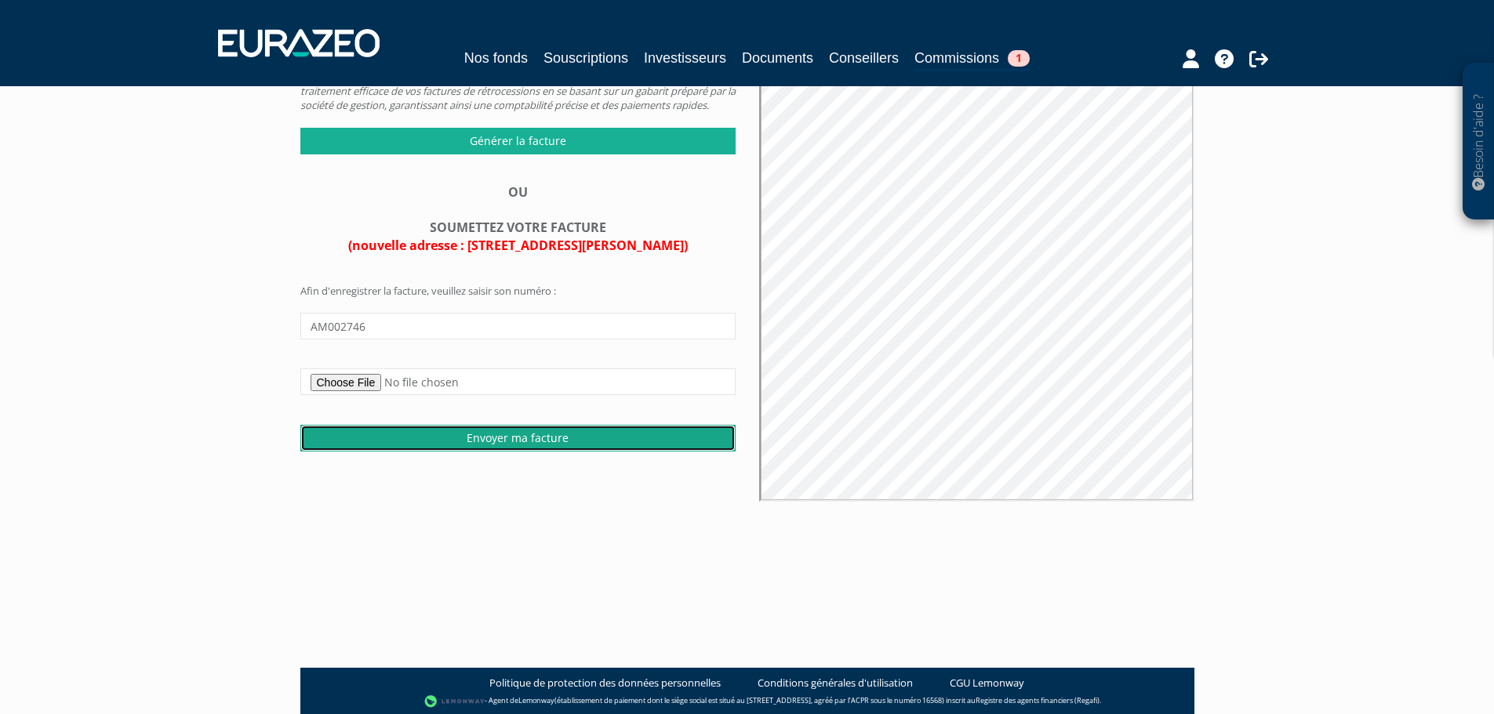
click at [536, 452] on input "Envoyer ma facture" at bounding box center [517, 438] width 435 height 27
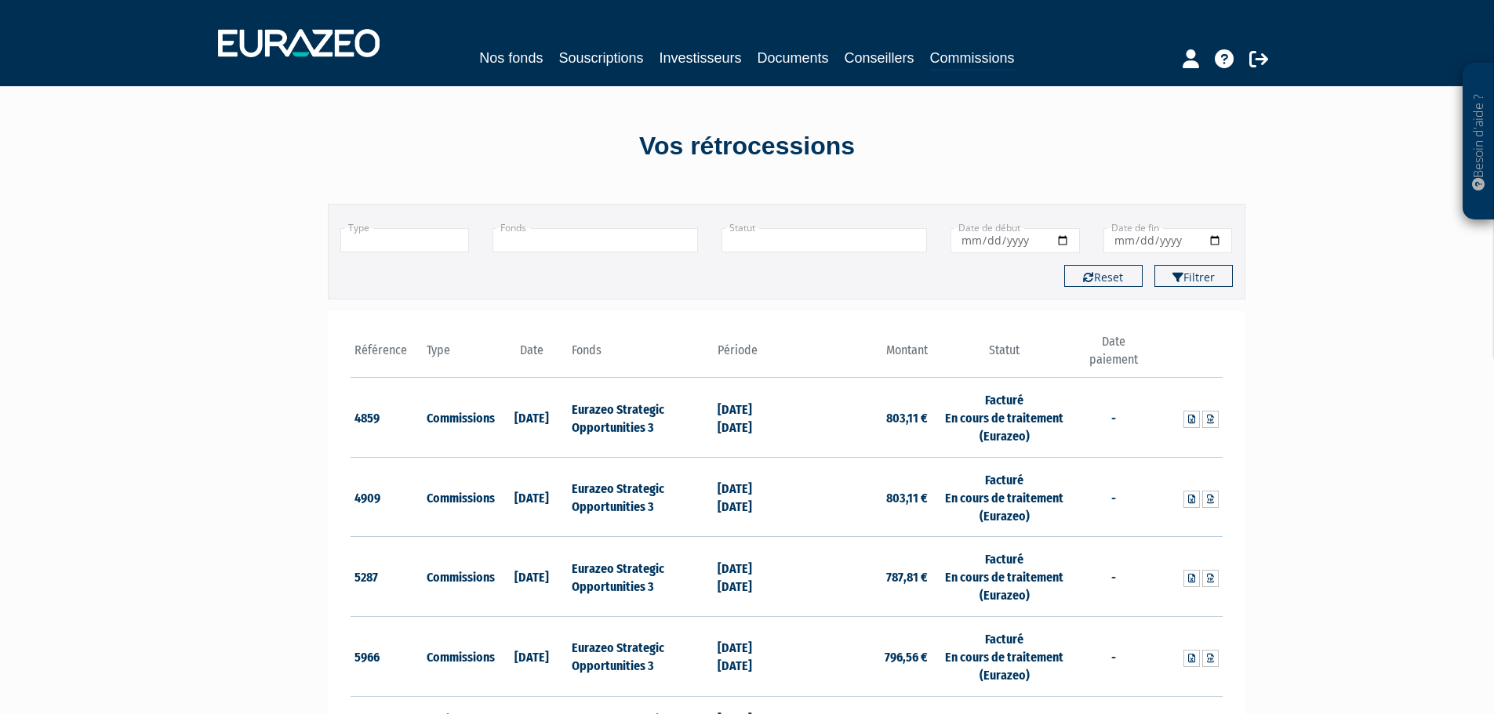
drag, startPoint x: 1388, startPoint y: 391, endPoint x: 1393, endPoint y: 325, distance: 66.9
click at [1388, 391] on div "Besoin d'aide ? × J'ai besoin d'aide Si vous avez une question à propos du fonc…" at bounding box center [747, 556] width 1494 height 1112
